Goal: Task Accomplishment & Management: Complete application form

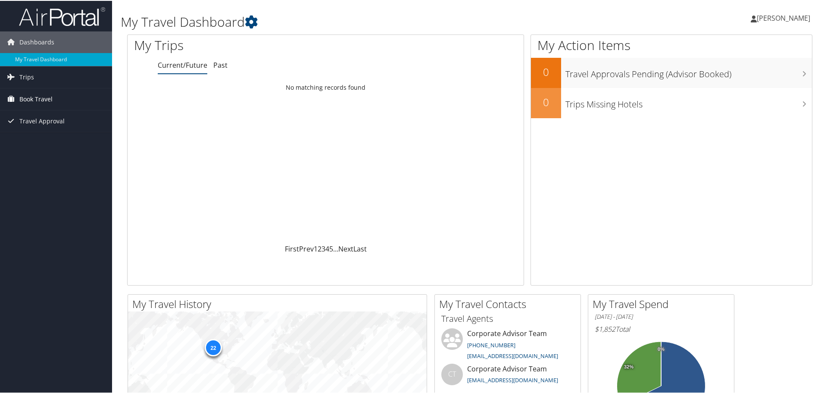
click at [25, 97] on span "Book Travel" at bounding box center [35, 99] width 33 height 22
click at [34, 128] on link "Approval Request (Beta)" at bounding box center [56, 128] width 112 height 13
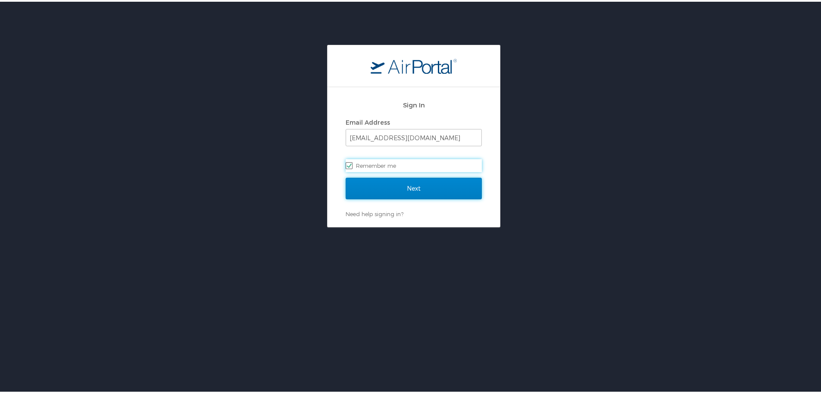
click at [406, 184] on input "Next" at bounding box center [414, 187] width 136 height 22
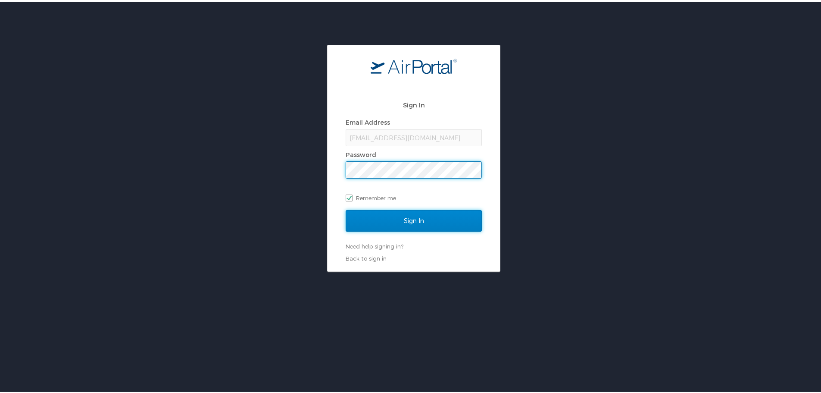
click at [397, 209] on input "Sign In" at bounding box center [414, 219] width 136 height 22
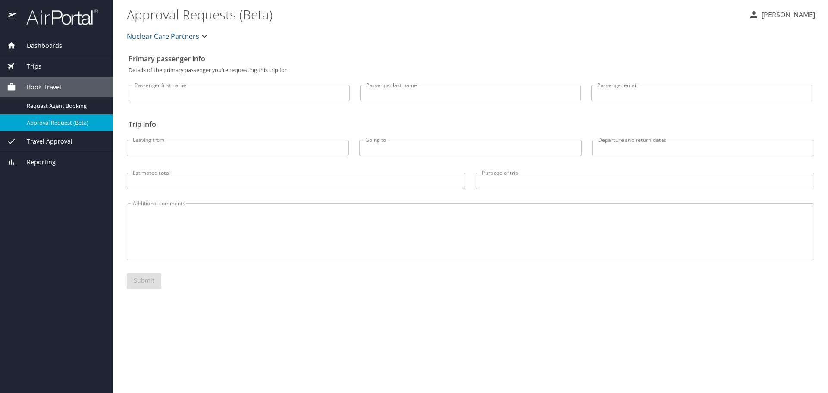
click at [243, 88] on input "Passenger first name" at bounding box center [238, 93] width 221 height 16
